Goal: Information Seeking & Learning: Check status

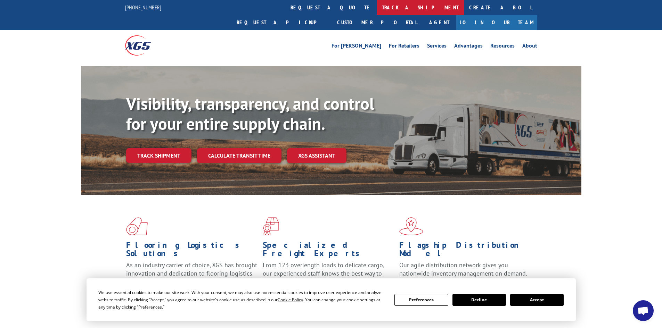
click at [377, 9] on link "track a shipment" at bounding box center [420, 7] width 87 height 15
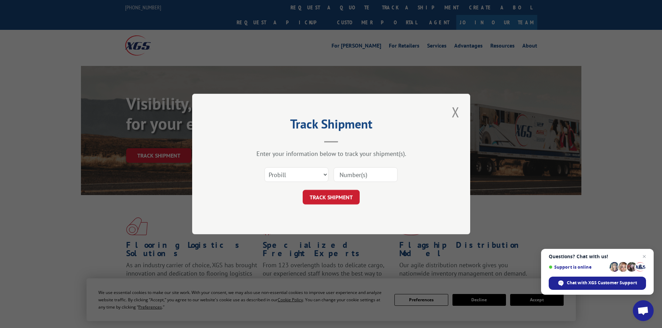
click at [339, 173] on input at bounding box center [366, 175] width 64 height 15
paste input "17308493"
type input "17308493"
click at [338, 195] on button "TRACK SHIPMENT" at bounding box center [331, 197] width 57 height 15
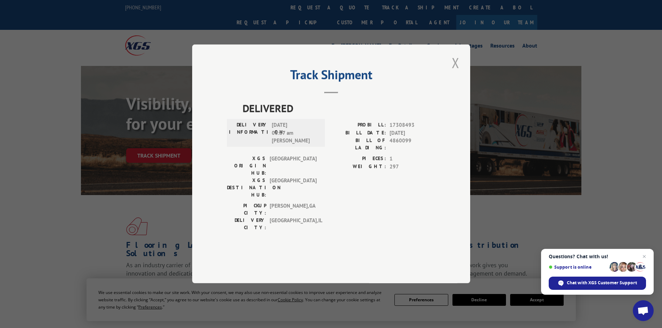
click at [456, 72] on button "Close modal" at bounding box center [456, 62] width 12 height 19
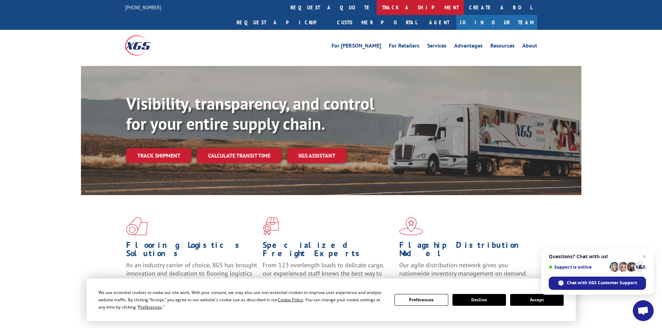
click at [377, 7] on link "track a shipment" at bounding box center [420, 7] width 87 height 15
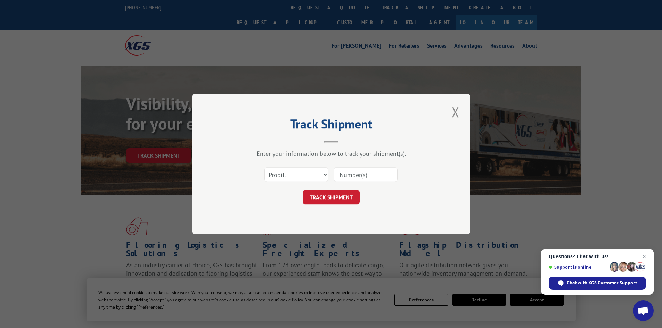
click at [344, 174] on input at bounding box center [366, 175] width 64 height 15
paste input "17519189"
type input "17519189"
click at [327, 198] on button "TRACK SHIPMENT" at bounding box center [331, 197] width 57 height 15
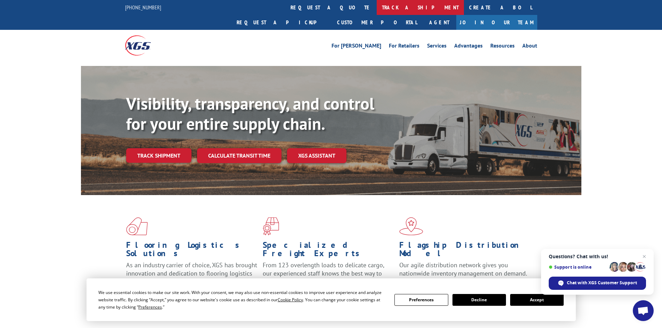
click at [377, 9] on link "track a shipment" at bounding box center [420, 7] width 87 height 15
